Goal: Task Accomplishment & Management: Use online tool/utility

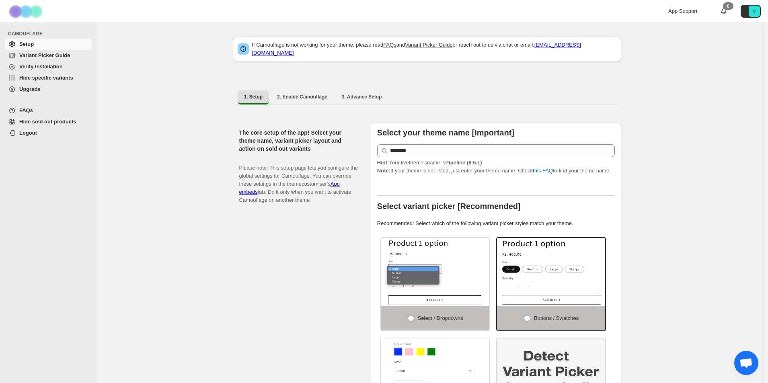
click at [35, 56] on span "Variant Picker Guide" at bounding box center [44, 55] width 51 height 6
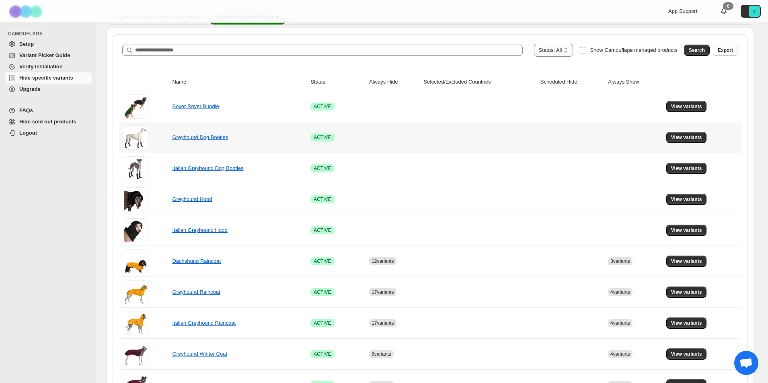
scroll to position [80, 0]
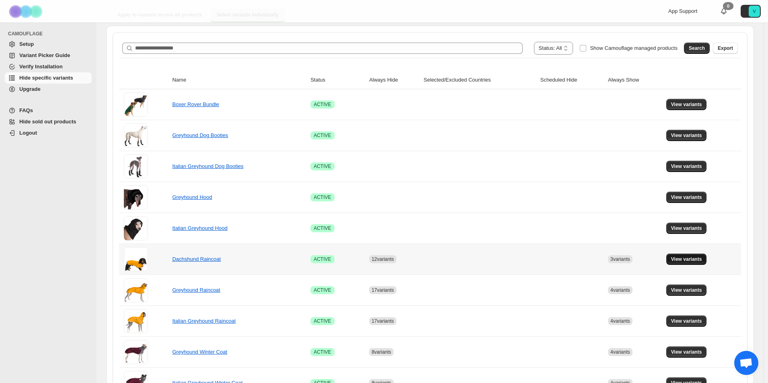
click at [692, 258] on span "View variants" at bounding box center [686, 259] width 31 height 6
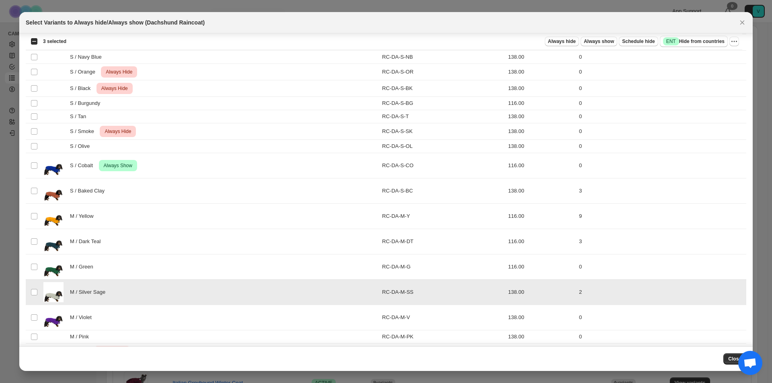
scroll to position [0, 0]
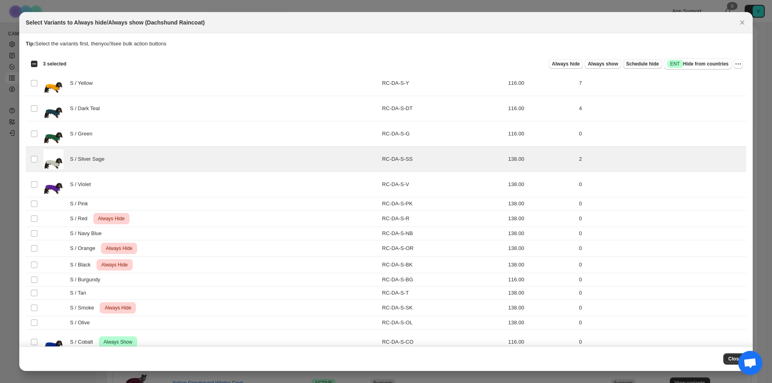
click at [640, 64] on span "Schedule hide" at bounding box center [642, 64] width 33 height 6
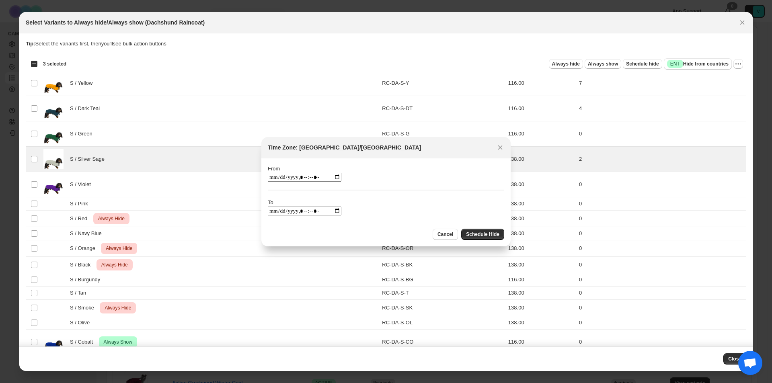
click at [340, 176] on input ":r1r:" at bounding box center [305, 177] width 74 height 9
type input "**********"
click at [485, 233] on span "Schedule Hide" at bounding box center [482, 234] width 33 height 6
click at [443, 234] on span "Cancel" at bounding box center [445, 234] width 16 height 6
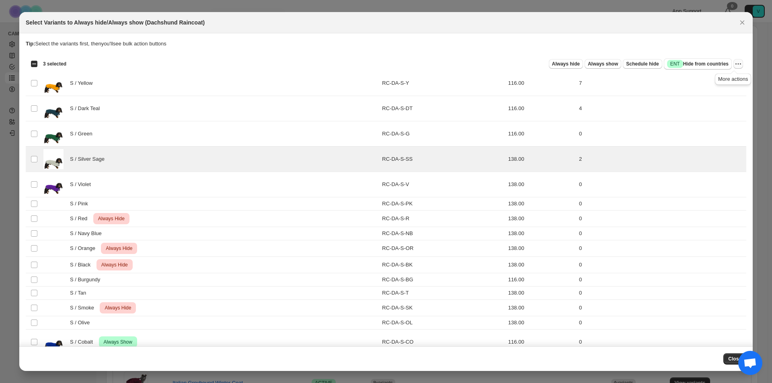
click at [734, 63] on icon "More actions" at bounding box center [738, 64] width 8 height 8
click at [425, 57] on div "Select all 48 product variants 3 selected Always hide Always show Schedule hide…" at bounding box center [386, 64] width 720 height 16
click at [31, 61] on div "Select all 48 product variants 3 selected" at bounding box center [49, 63] width 36 height 7
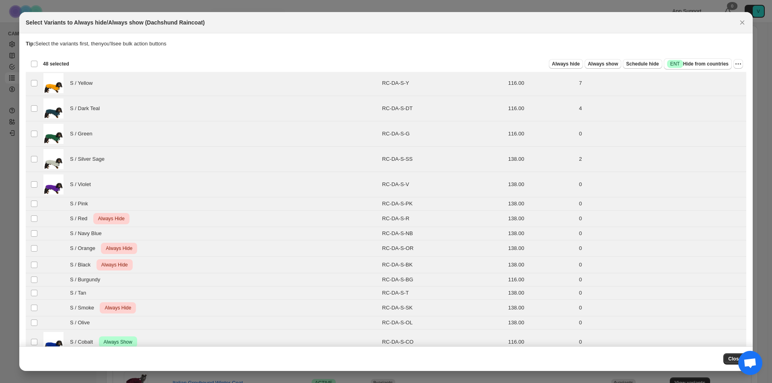
click at [31, 61] on div "Deselect all 48 product variants 48 selected" at bounding box center [50, 63] width 39 height 7
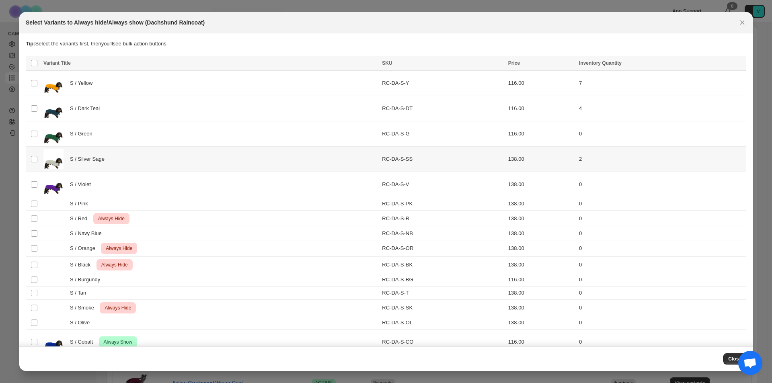
click at [30, 155] on td "Select product variant" at bounding box center [33, 159] width 15 height 25
click at [641, 63] on span "Schedule hide" at bounding box center [642, 64] width 33 height 6
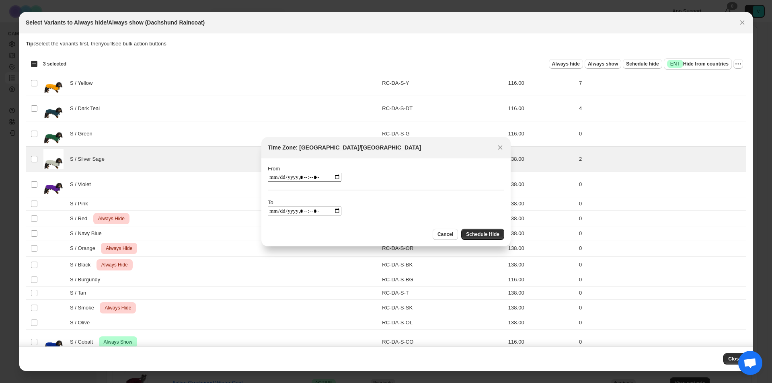
click at [338, 175] on input ":r1r:" at bounding box center [305, 177] width 74 height 9
type input "**********"
click at [500, 146] on icon "Close" at bounding box center [500, 148] width 8 height 8
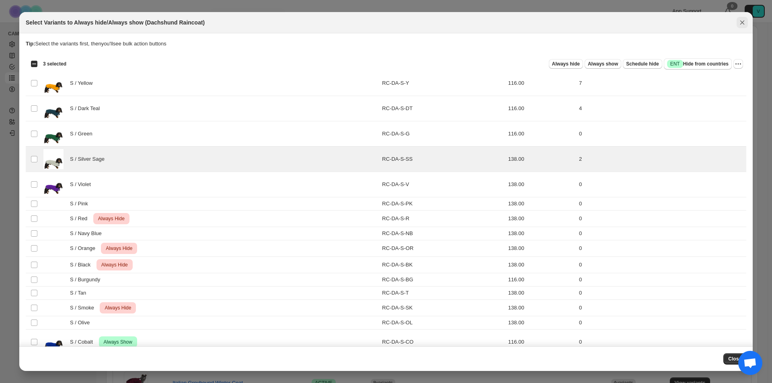
click at [744, 21] on icon "Close" at bounding box center [742, 23] width 4 height 4
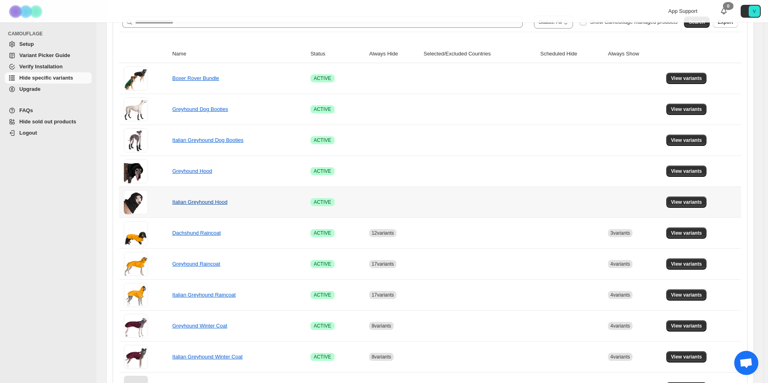
scroll to position [121, 0]
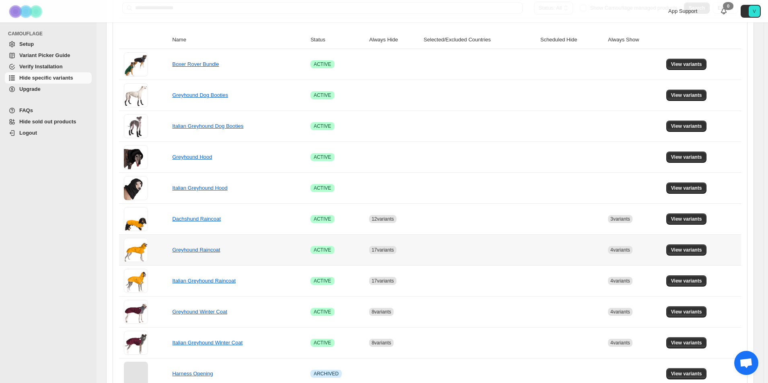
click at [687, 257] on td "View variants" at bounding box center [702, 249] width 77 height 31
click at [691, 249] on span "View variants" at bounding box center [686, 250] width 31 height 6
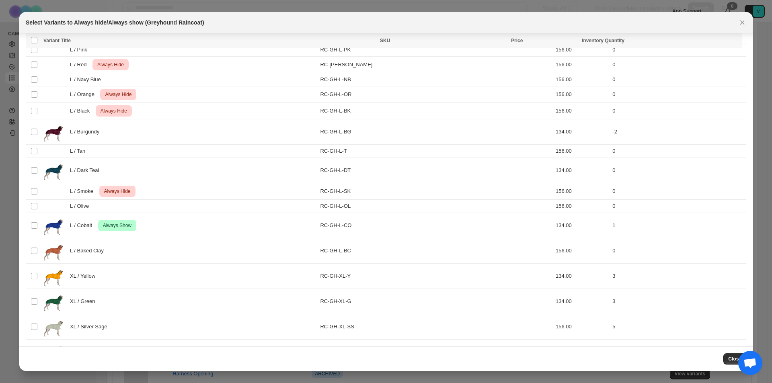
scroll to position [1017, 0]
